Goal: Find specific page/section: Find specific page/section

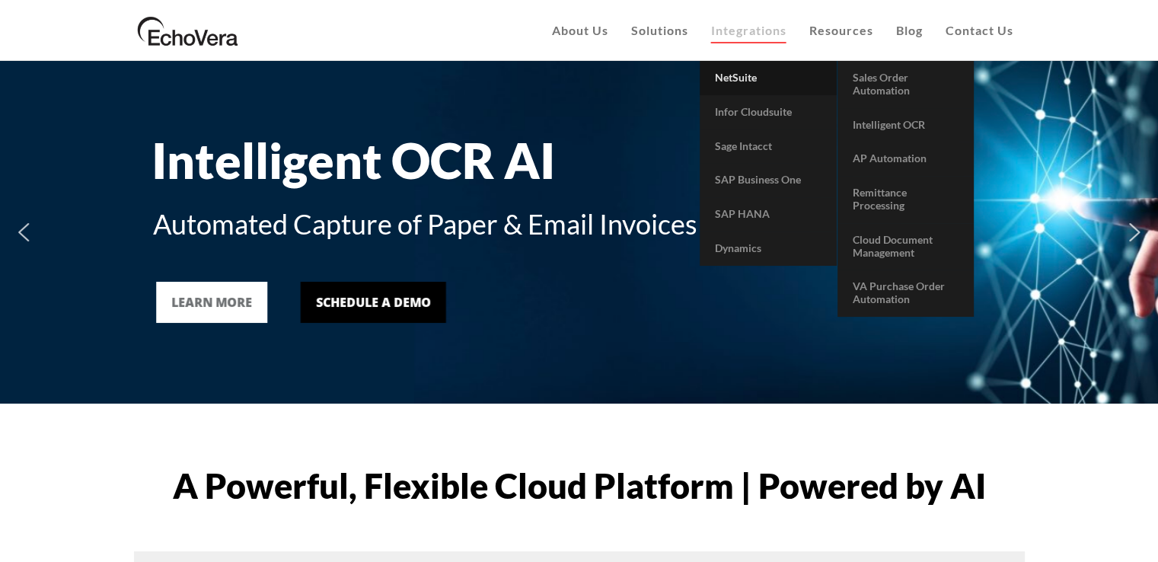
click at [732, 80] on span "NetSuite" at bounding box center [736, 77] width 42 height 13
click at [869, 165] on link "AP Automation" at bounding box center [905, 159] width 136 height 34
